Goal: Task Accomplishment & Management: Complete application form

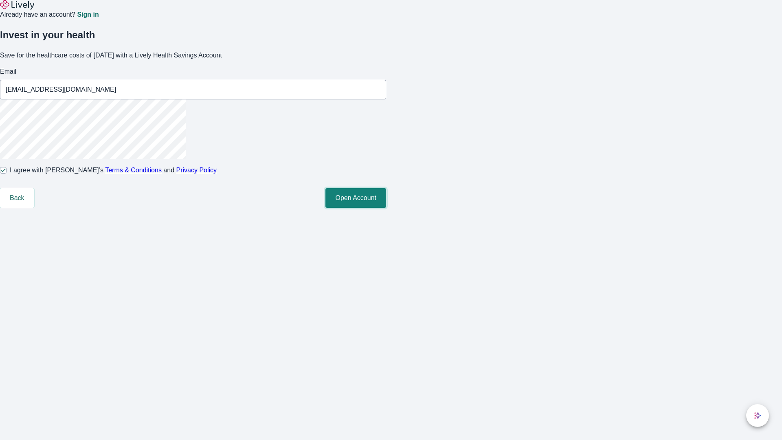
click at [386, 208] on button "Open Account" at bounding box center [355, 198] width 61 height 20
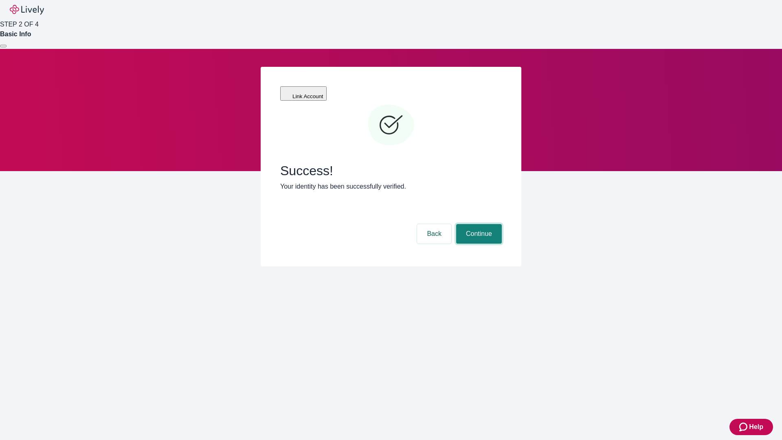
click at [478, 224] on button "Continue" at bounding box center [479, 234] width 46 height 20
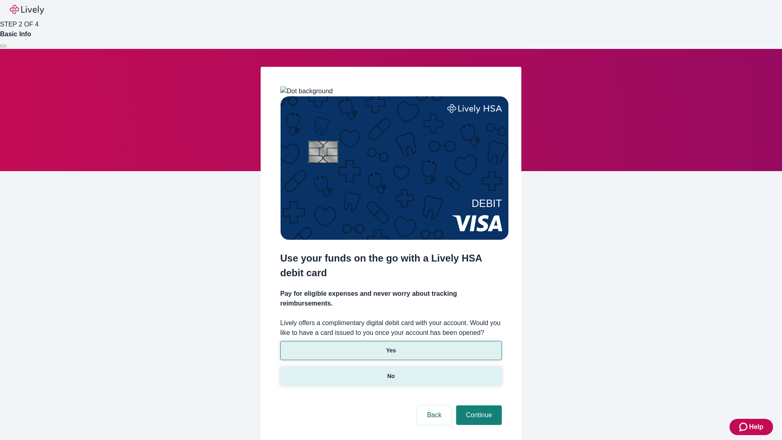
click at [391, 372] on p "No" at bounding box center [391, 376] width 8 height 9
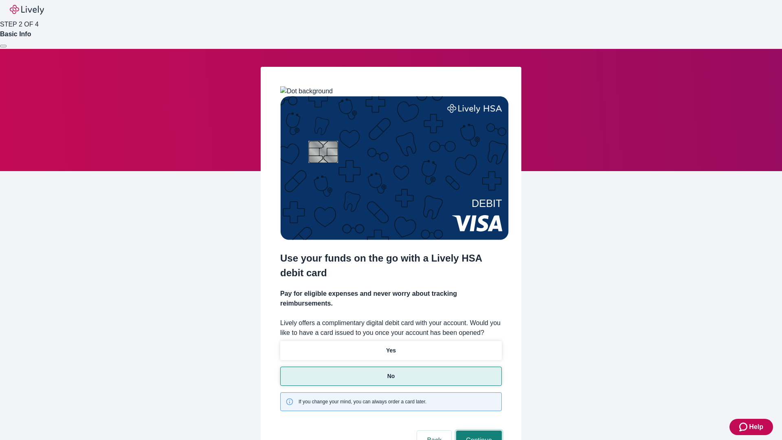
click at [478, 430] on button "Continue" at bounding box center [479, 440] width 46 height 20
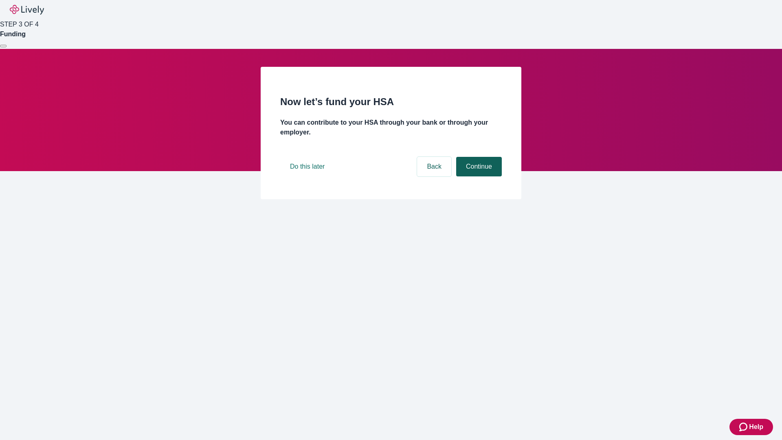
click at [478, 176] on button "Continue" at bounding box center [479, 167] width 46 height 20
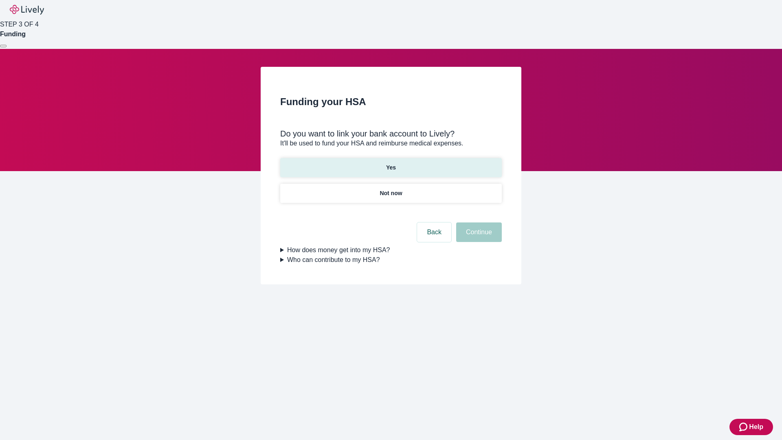
click at [391, 163] on p "Yes" at bounding box center [391, 167] width 10 height 9
click at [478, 222] on button "Continue" at bounding box center [479, 232] width 46 height 20
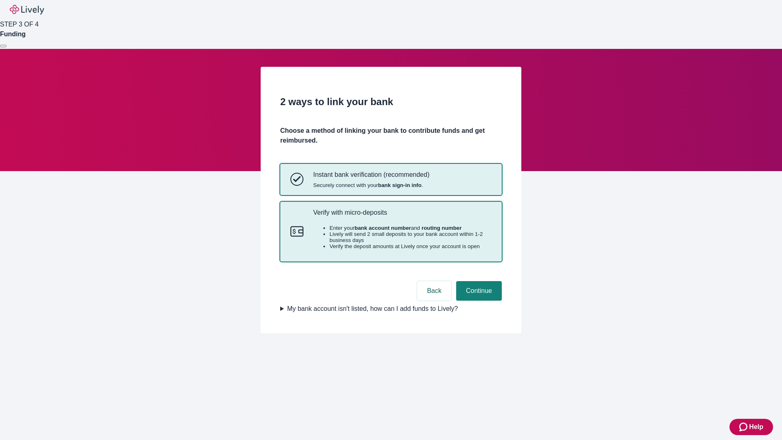
click at [402, 216] on p "Verify with micro-deposits" at bounding box center [402, 212] width 178 height 8
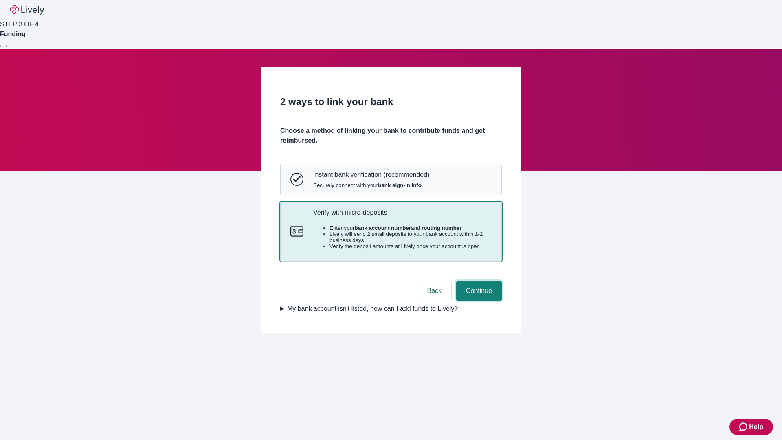
click at [478, 301] on button "Continue" at bounding box center [479, 291] width 46 height 20
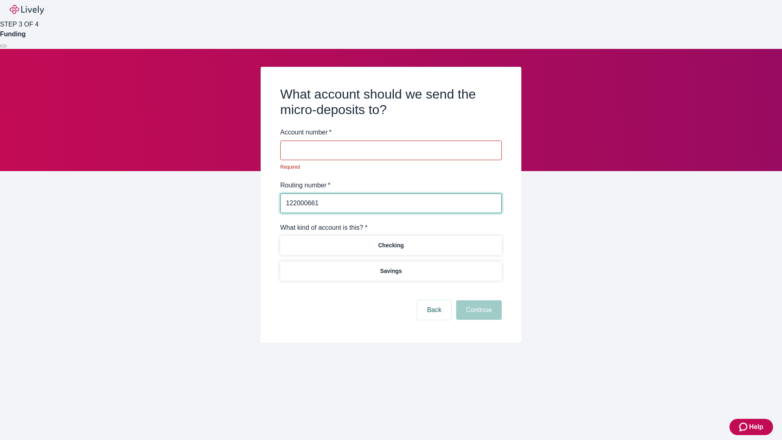
type input "122000661"
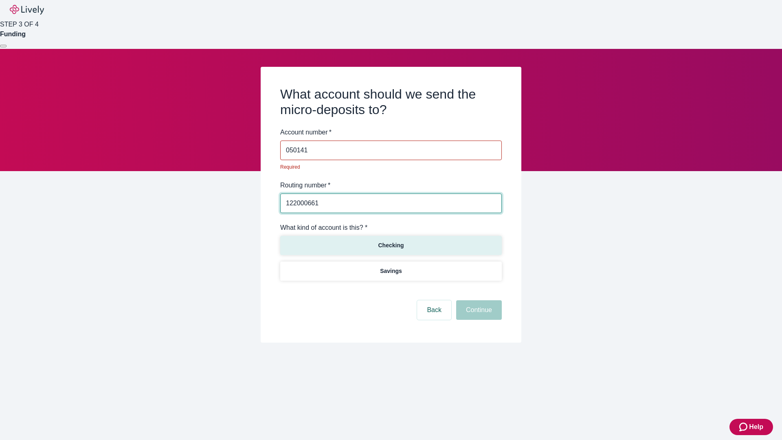
type input "050141"
click at [391, 241] on p "Checking" at bounding box center [391, 245] width 26 height 9
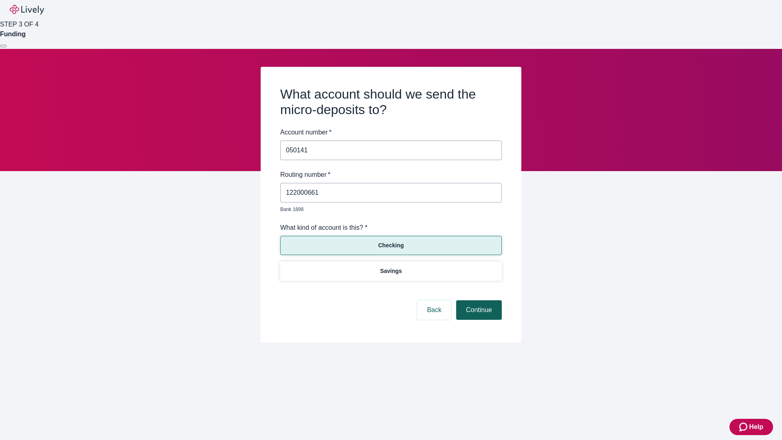
click at [478, 301] on button "Continue" at bounding box center [479, 310] width 46 height 20
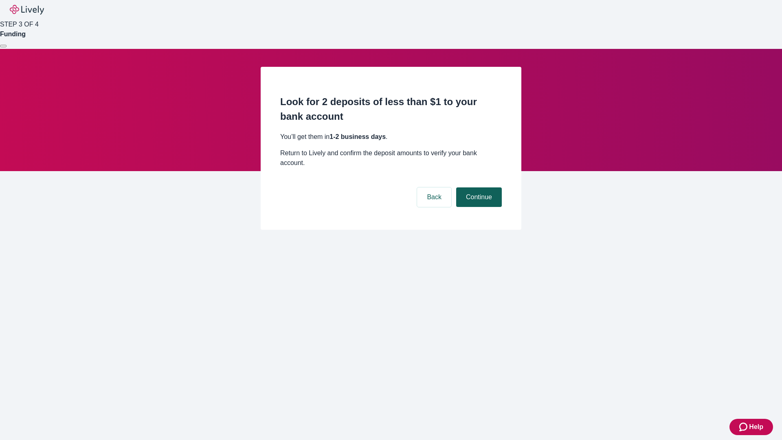
click at [478, 187] on button "Continue" at bounding box center [479, 197] width 46 height 20
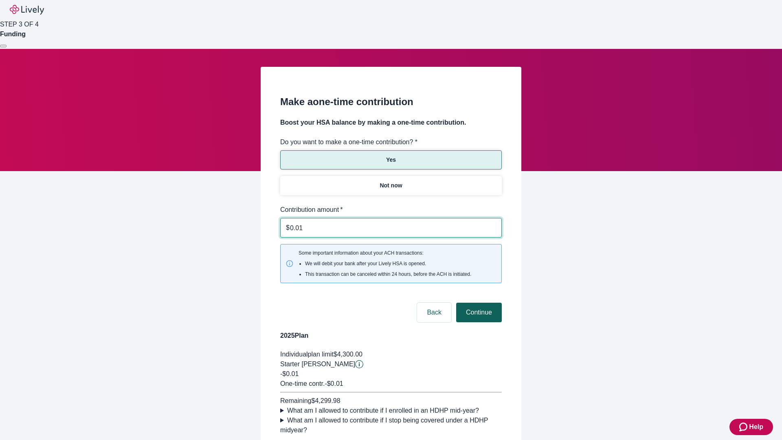
type input "0.01"
click at [478, 303] on button "Continue" at bounding box center [479, 313] width 46 height 20
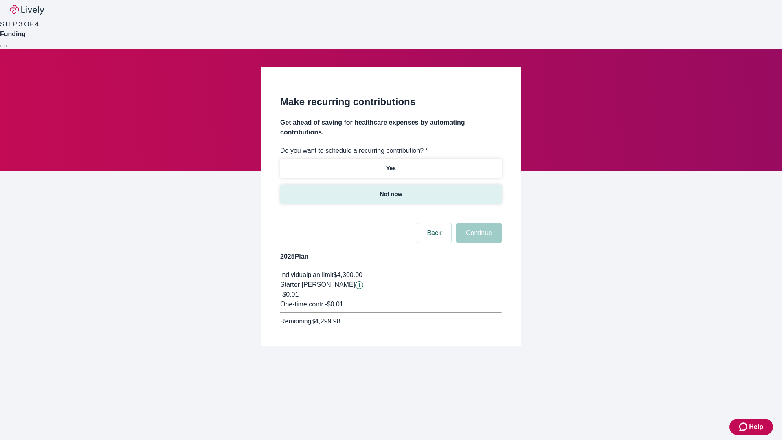
click at [391, 190] on p "Not now" at bounding box center [391, 194] width 22 height 9
click at [478, 223] on button "Continue" at bounding box center [479, 233] width 46 height 20
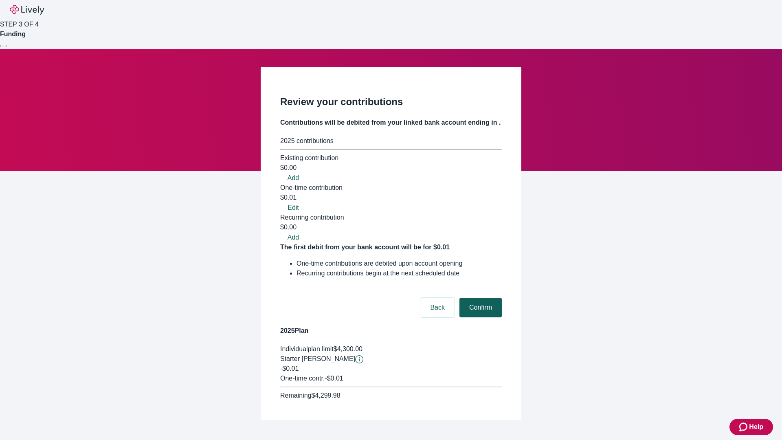
click at [479, 298] on button "Confirm" at bounding box center [480, 308] width 42 height 20
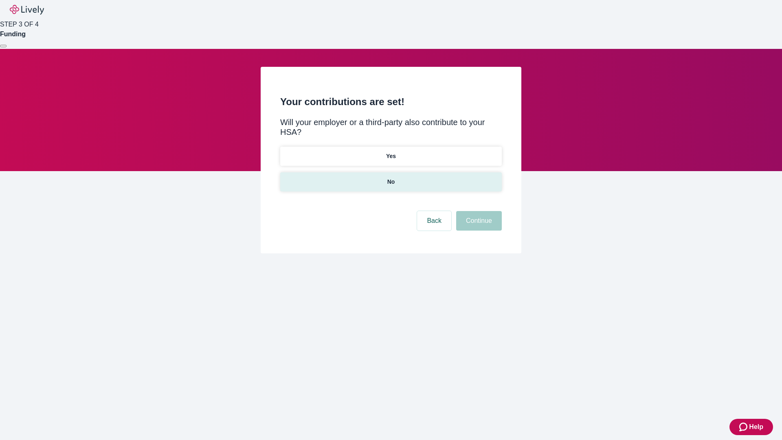
click at [391, 178] on p "No" at bounding box center [391, 182] width 8 height 9
click at [478, 211] on button "Continue" at bounding box center [479, 221] width 46 height 20
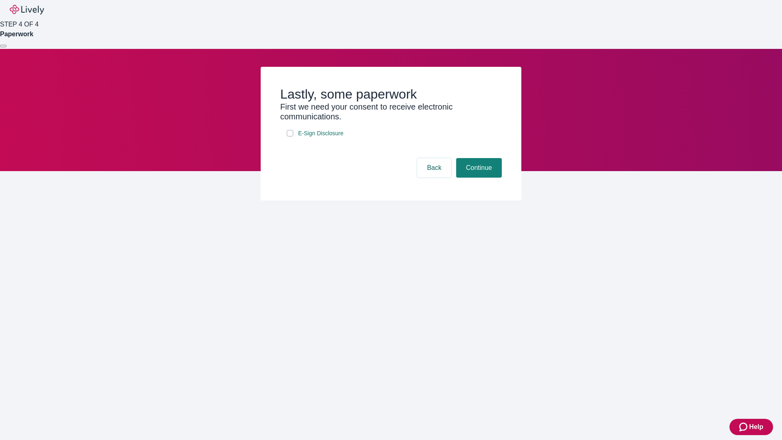
click at [290, 136] on input "E-Sign Disclosure" at bounding box center [290, 133] width 7 height 7
checkbox input "true"
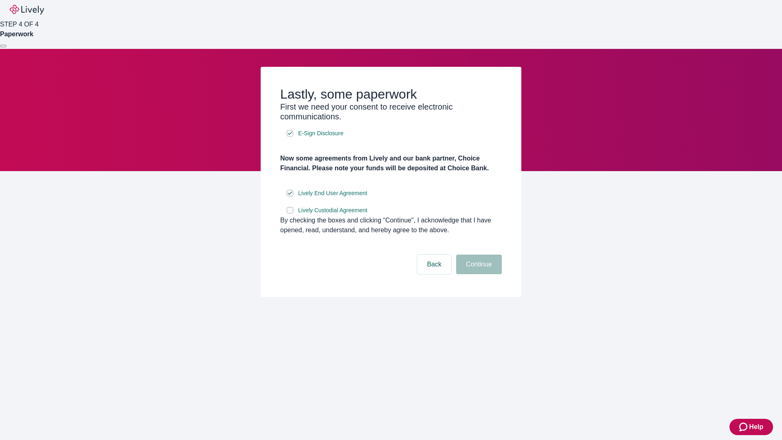
click at [290, 213] on input "Lively Custodial Agreement" at bounding box center [290, 210] width 7 height 7
checkbox input "true"
click at [478, 274] on button "Continue" at bounding box center [479, 265] width 46 height 20
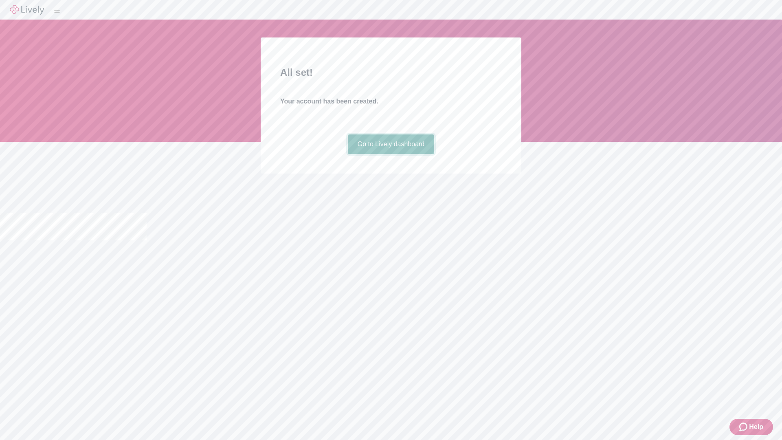
click at [391, 154] on link "Go to Lively dashboard" at bounding box center [391, 144] width 87 height 20
